Goal: Task Accomplishment & Management: Manage account settings

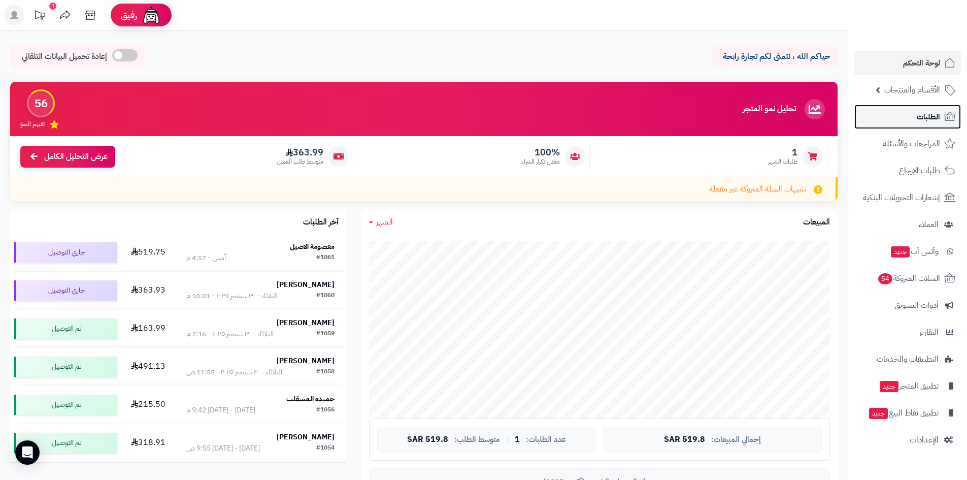
click at [932, 113] on span "الطلبات" at bounding box center [928, 117] width 23 height 14
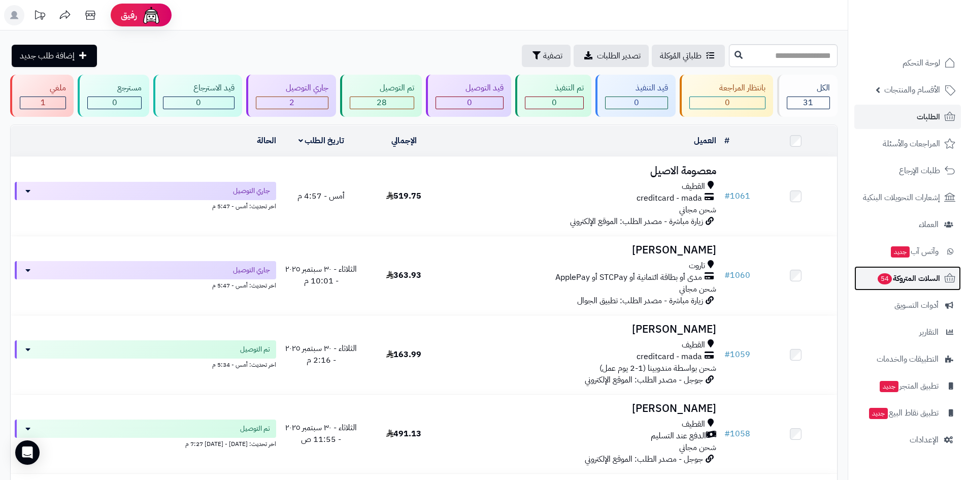
click at [904, 287] on link "السلات المتروكة 54" at bounding box center [908, 278] width 107 height 24
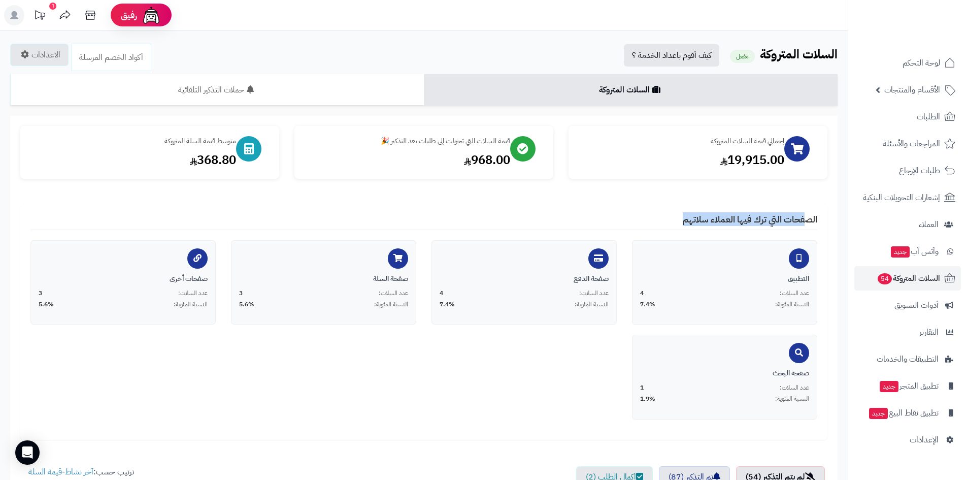
drag, startPoint x: 595, startPoint y: 212, endPoint x: 820, endPoint y: 210, distance: 225.9
click at [817, 210] on div "الصفحات التي ترك فيها العملاء سلاتهم التطبيق عدد السلات: 4 النسبة المئوية: 7.4%…" at bounding box center [423, 321] width 807 height 235
click at [820, 210] on div "الصفحات التي ترك فيها العملاء سلاتهم التطبيق عدد السلات: 4 النسبة المئوية: 7.4%…" at bounding box center [423, 321] width 807 height 235
drag, startPoint x: 754, startPoint y: 210, endPoint x: 708, endPoint y: 211, distance: 46.7
click at [708, 211] on div "الصفحات التي ترك فيها العملاء سلاتهم التطبيق عدد السلات: 4 النسبة المئوية: 7.4%…" at bounding box center [423, 321] width 807 height 235
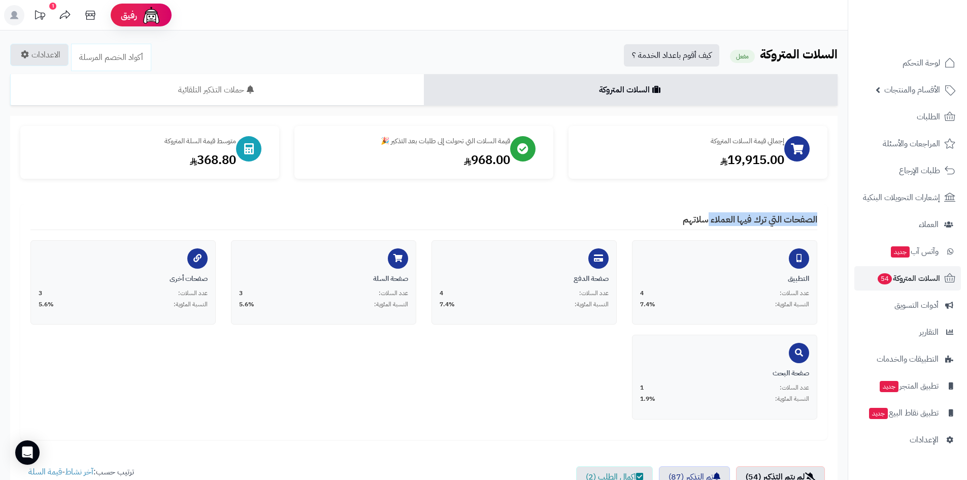
click at [708, 211] on div "الصفحات التي ترك فيها العملاء سلاتهم التطبيق عدد السلات: 4 النسبة المئوية: 7.4%…" at bounding box center [423, 321] width 807 height 235
drag, startPoint x: 708, startPoint y: 211, endPoint x: 652, endPoint y: 212, distance: 55.9
click at [652, 212] on div "الصفحات التي ترك فيها العملاء سلاتهم التطبيق عدد السلات: 4 النسبة المئوية: 7.4%…" at bounding box center [423, 321] width 807 height 235
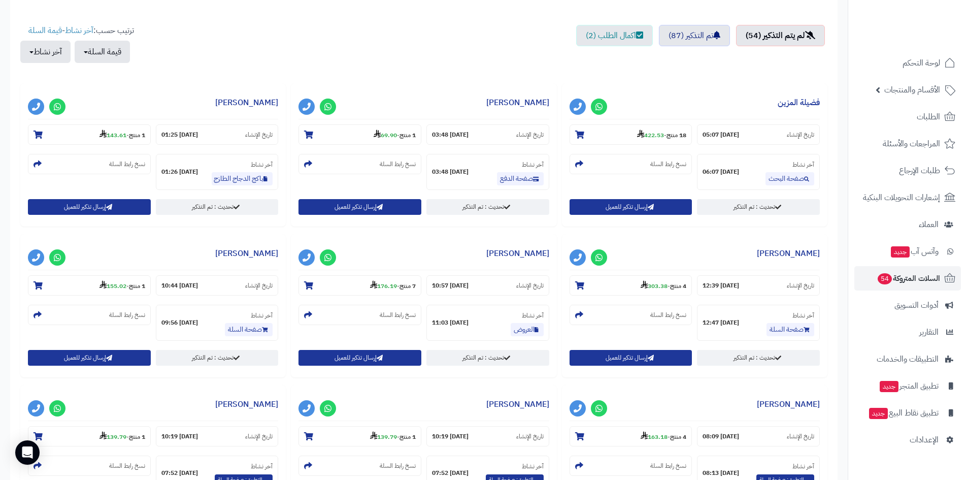
scroll to position [355, 0]
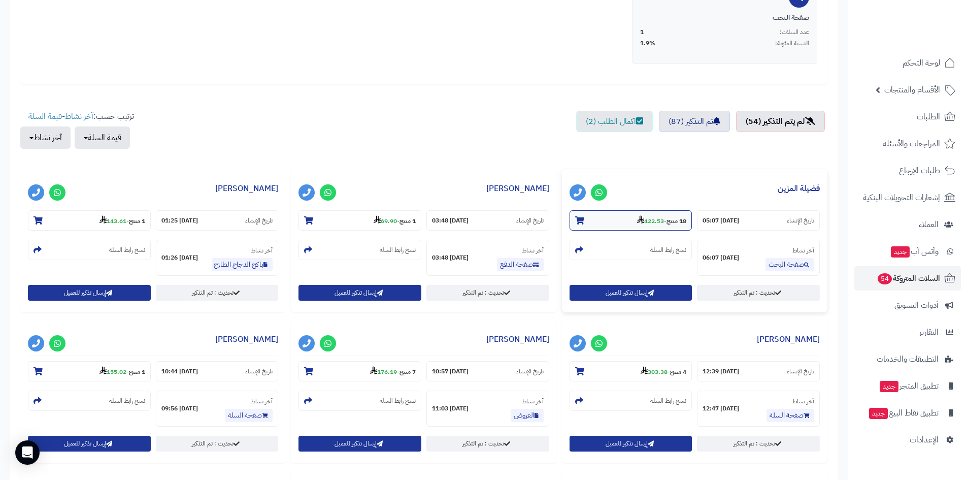
click at [639, 215] on icon at bounding box center [640, 219] width 7 height 8
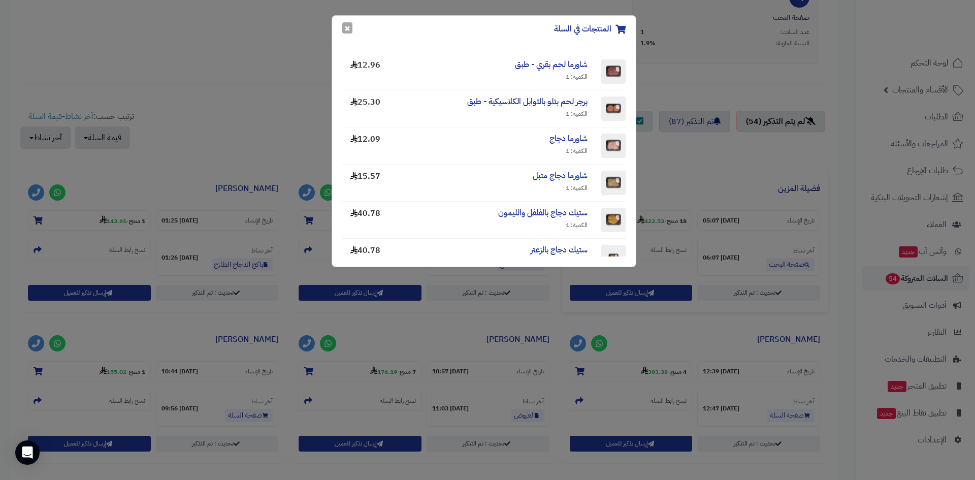
click at [345, 24] on button "×" at bounding box center [347, 27] width 10 height 11
